Goal: Understand process/instructions: Learn about a topic

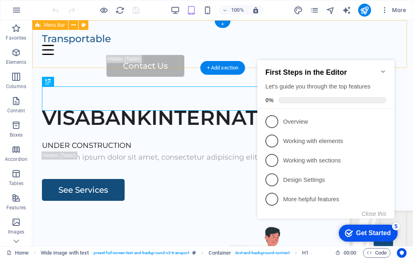
click at [314, 40] on div "Home Services About Us Pricing Contact Us" at bounding box center [222, 54] width 381 height 69
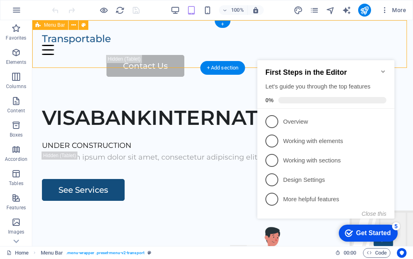
click at [272, 36] on div "Home Services About Us Pricing Contact Us" at bounding box center [222, 54] width 381 height 69
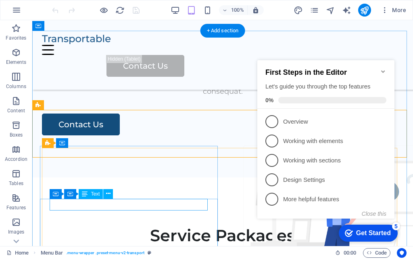
scroll to position [910, 0]
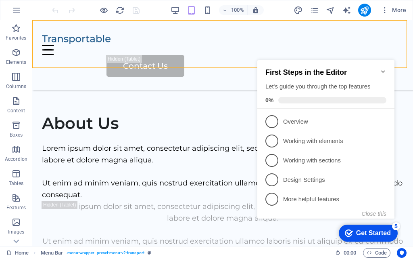
click at [322, 46] on div "Home Services About Us Pricing Contact Us" at bounding box center [222, 54] width 381 height 69
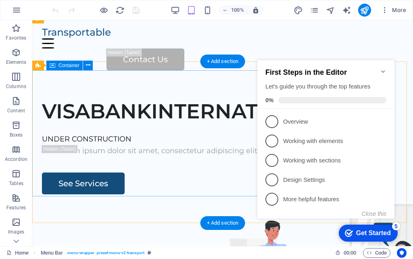
scroll to position [0, 0]
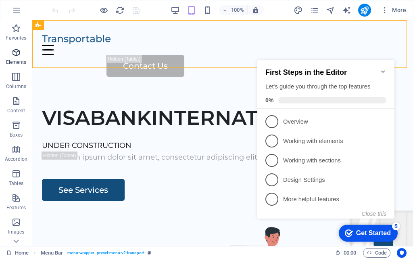
click at [20, 52] on icon "button" at bounding box center [16, 53] width 10 height 10
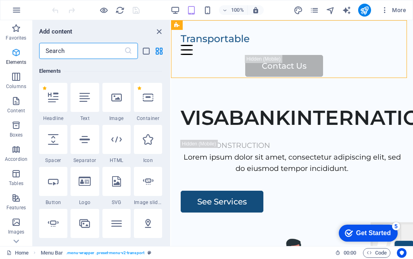
scroll to position [86, 0]
click at [16, 80] on icon "button" at bounding box center [16, 77] width 10 height 10
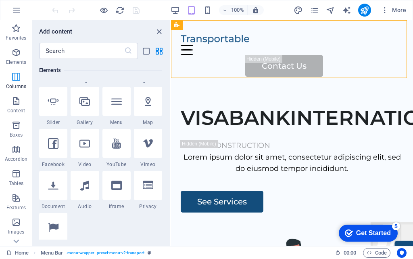
scroll to position [399, 0]
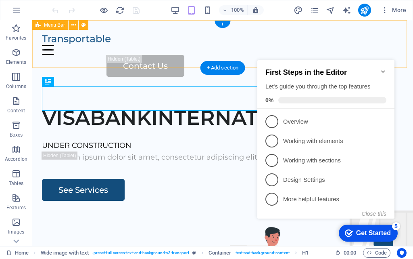
click at [265, 41] on div "Home Services About Us Pricing Contact Us" at bounding box center [222, 54] width 381 height 69
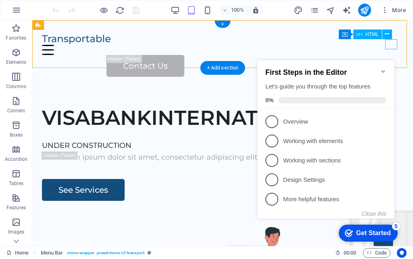
click at [393, 46] on div at bounding box center [223, 50] width 362 height 10
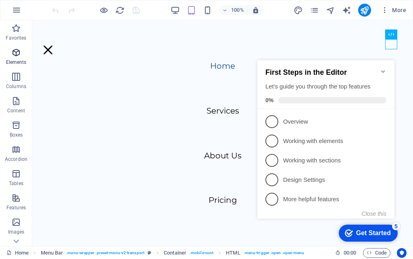
click at [19, 58] on span "Elements" at bounding box center [16, 57] width 32 height 19
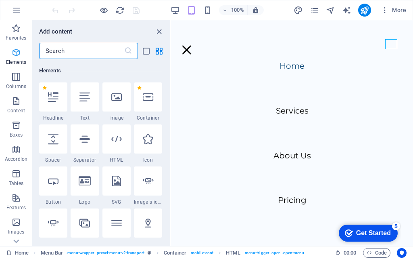
scroll to position [86, 0]
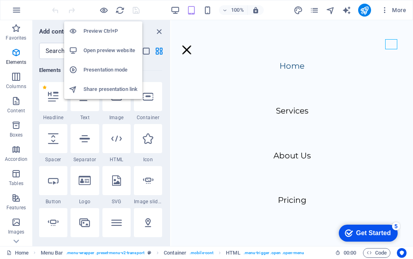
drag, startPoint x: 118, startPoint y: 52, endPoint x: 105, endPoint y: 50, distance: 13.8
click at [105, 50] on h6 "Open preview website" at bounding box center [111, 51] width 54 height 10
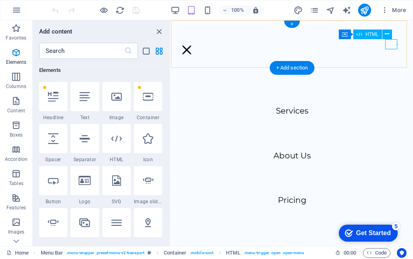
click at [193, 45] on div at bounding box center [187, 50] width 12 height 10
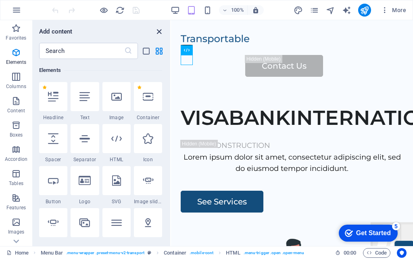
click at [161, 31] on icon "close panel" at bounding box center [159, 31] width 9 height 9
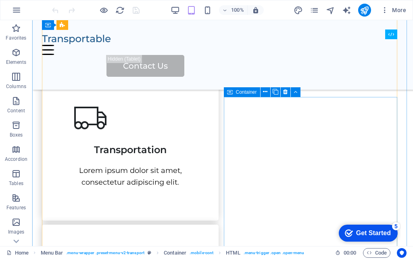
scroll to position [444, 0]
